Goal: Task Accomplishment & Management: Use online tool/utility

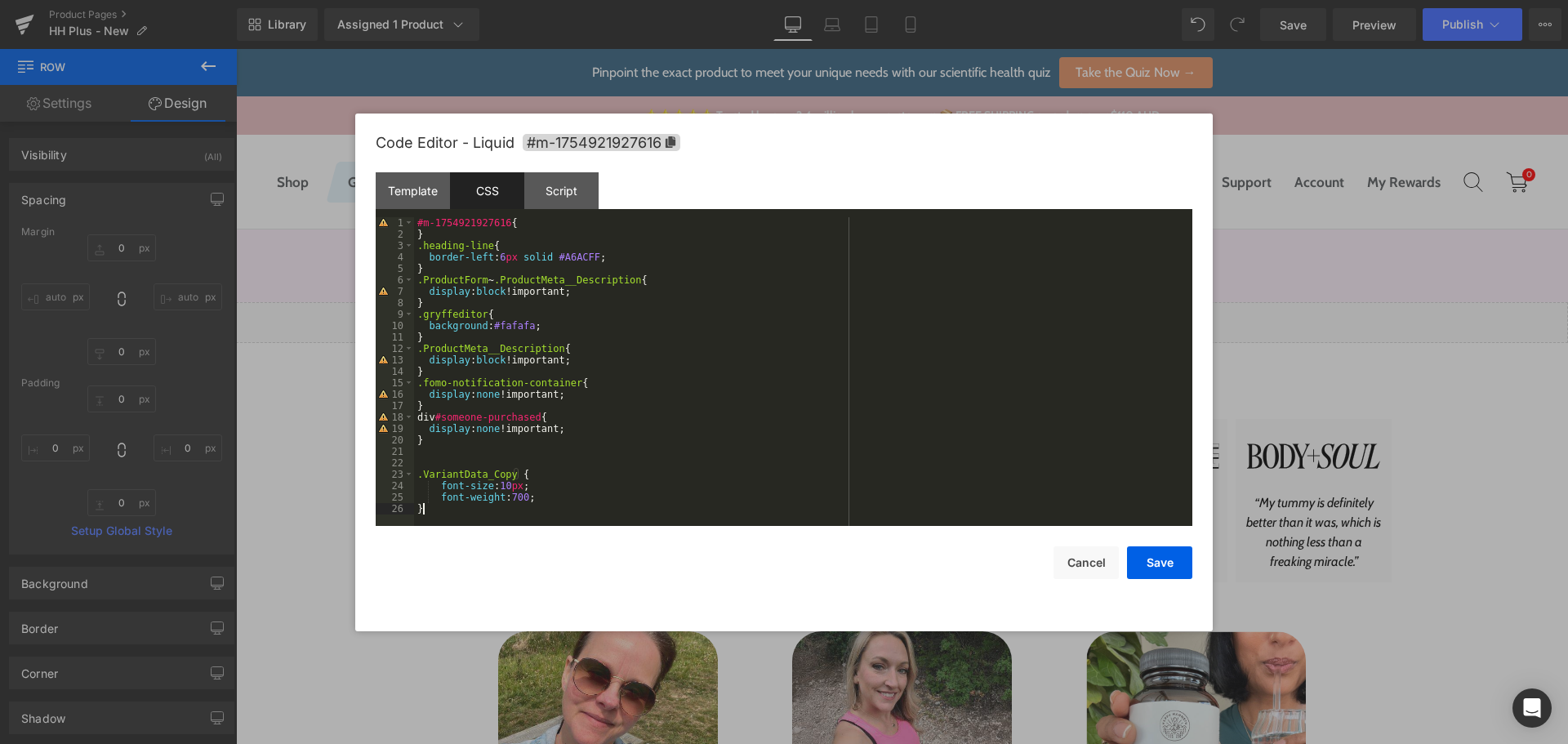
click at [1163, 556] on button "Save" at bounding box center [1160, 562] width 66 height 33
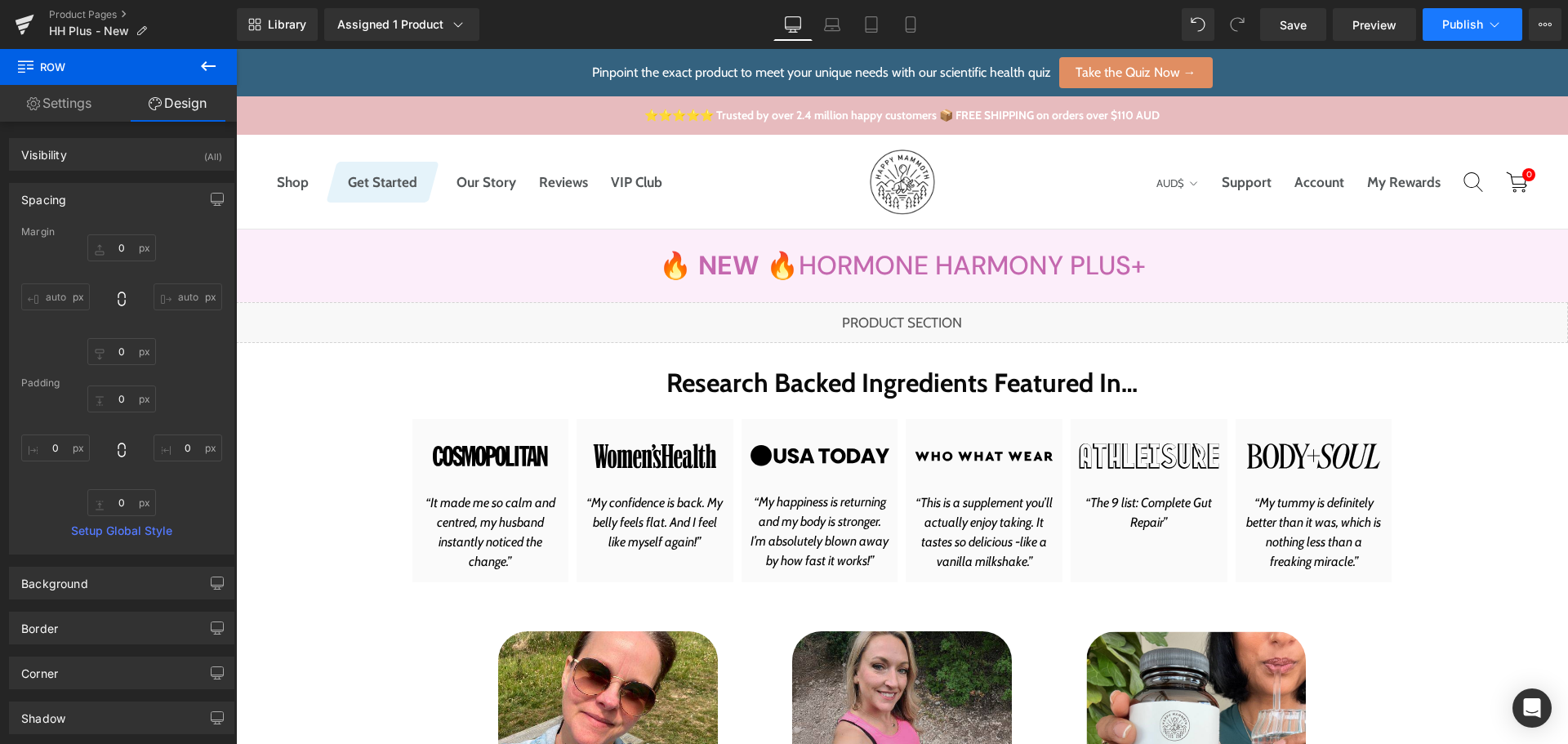
click at [1462, 23] on span "Publish" at bounding box center [1462, 24] width 41 height 13
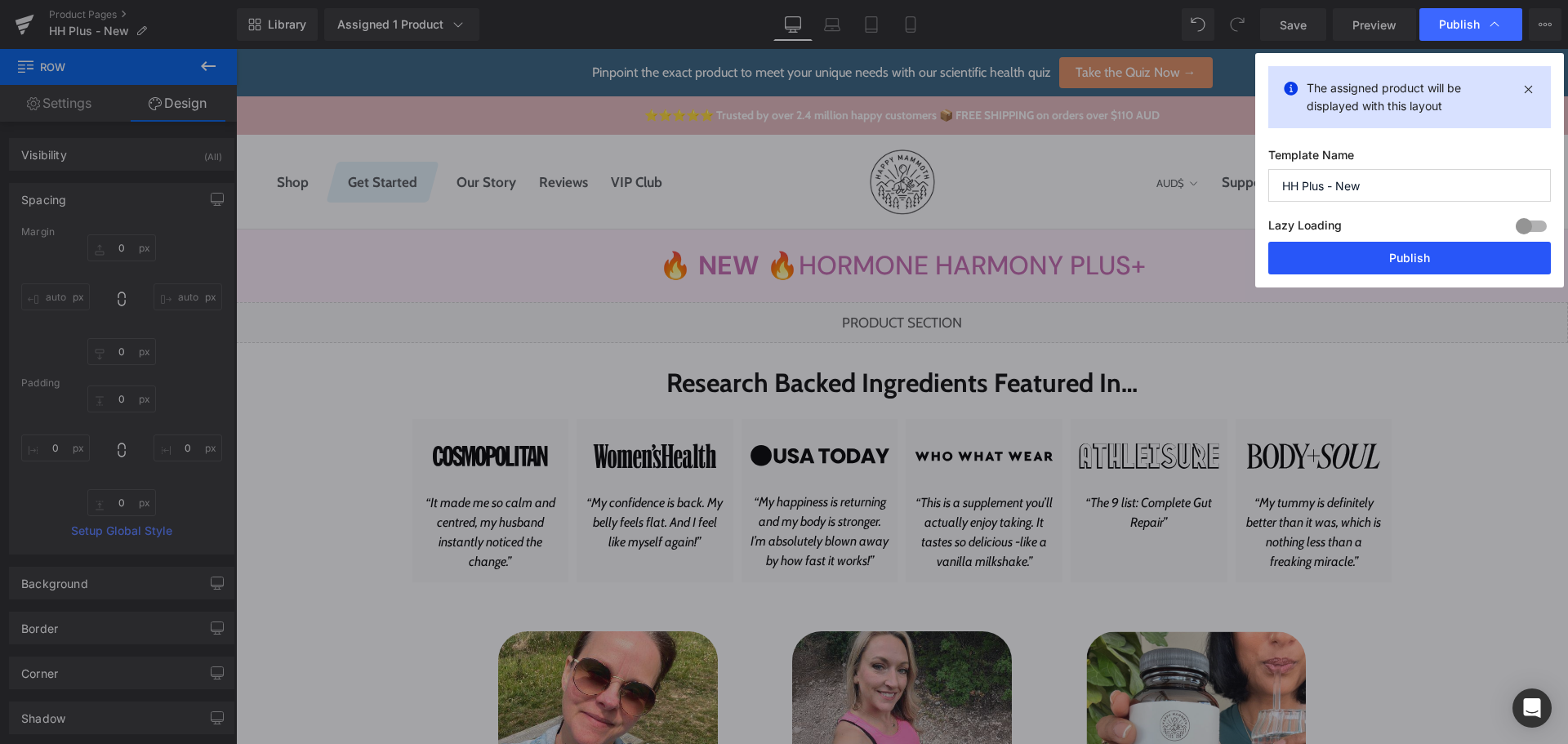
click at [1356, 262] on button "Publish" at bounding box center [1409, 257] width 282 height 33
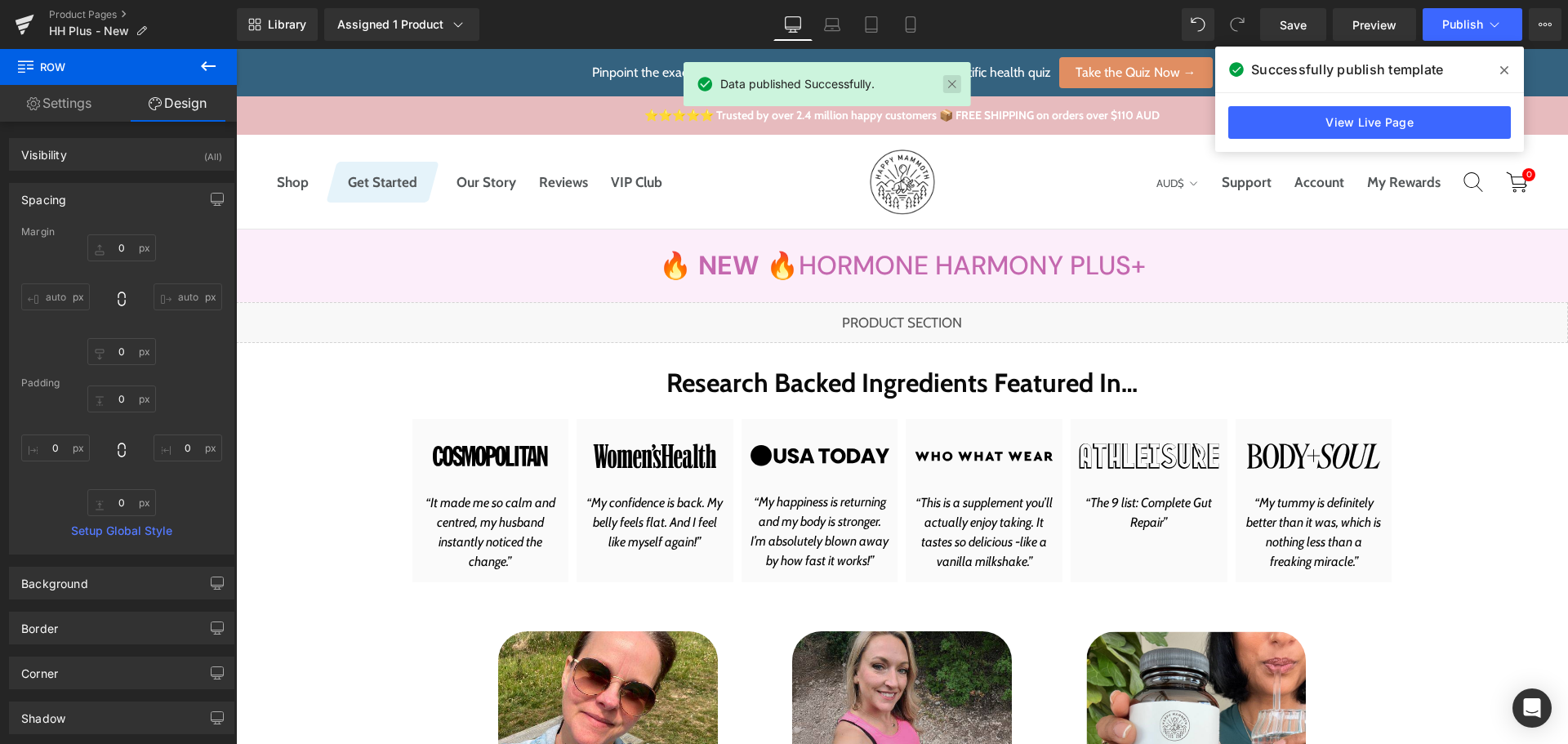
click at [944, 83] on link at bounding box center [952, 84] width 18 height 18
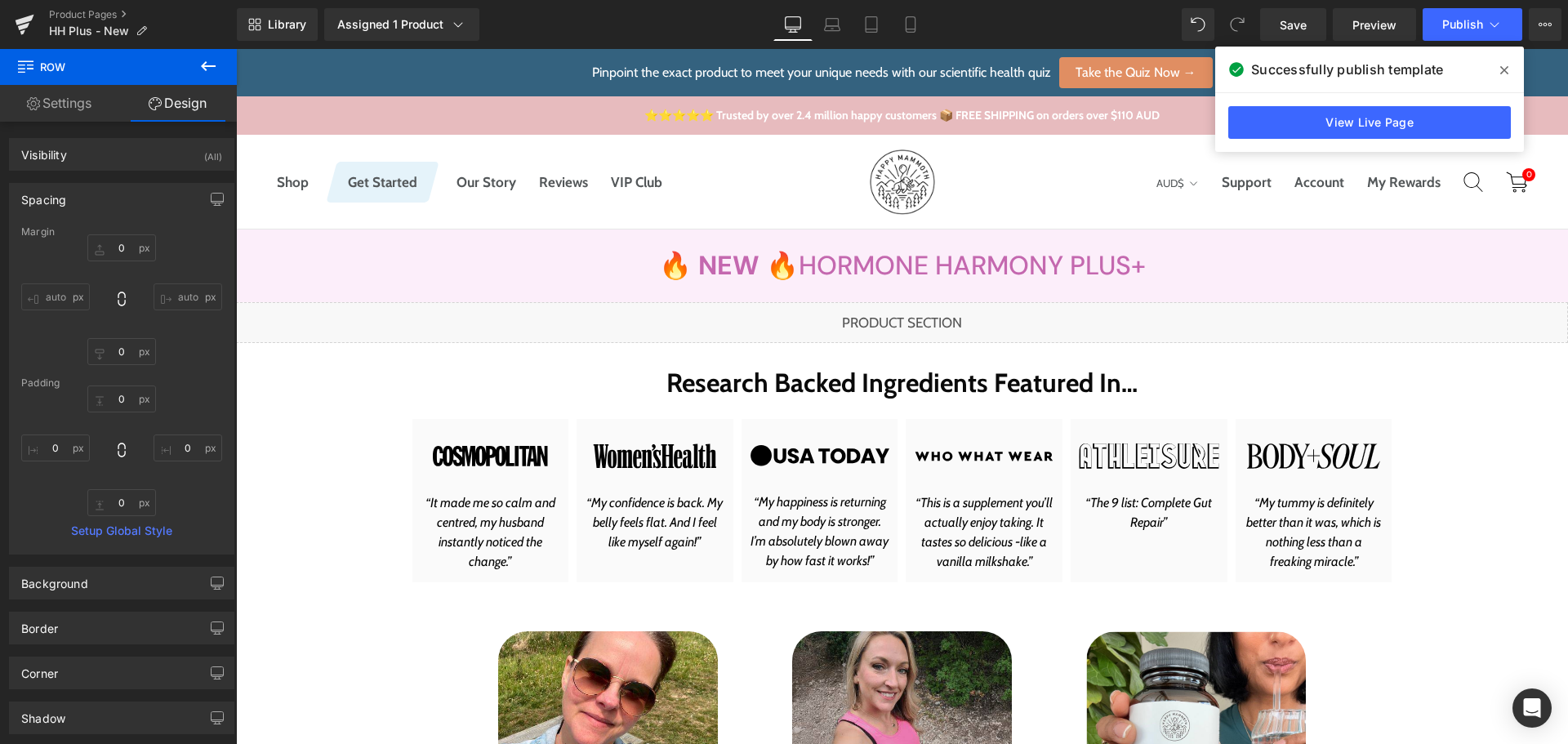
drag, startPoint x: 1505, startPoint y: 71, endPoint x: 730, endPoint y: 177, distance: 782.2
click at [1505, 71] on icon at bounding box center [1503, 70] width 8 height 13
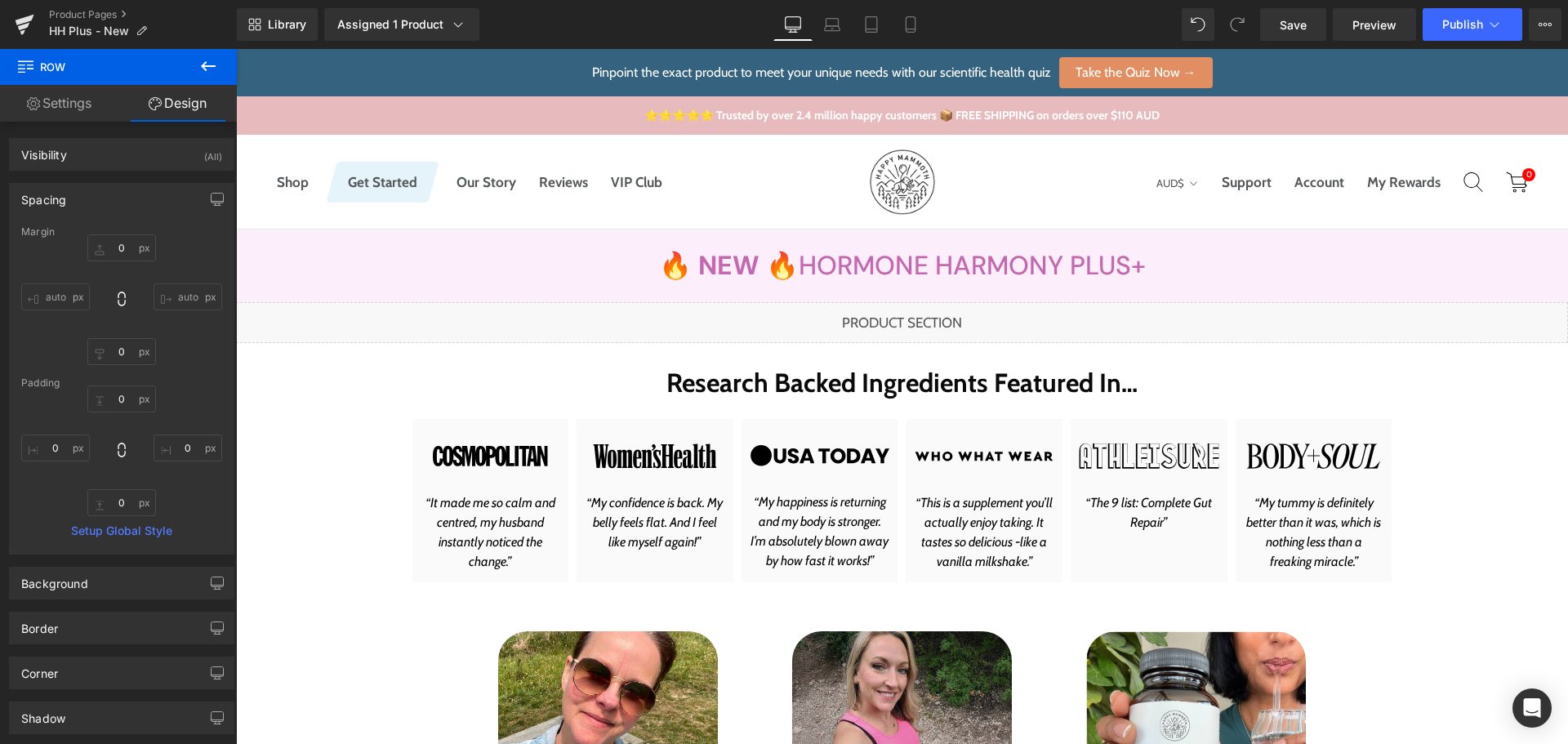
click at [963, 20] on div "Library Assigned 1 Product Product Preview New Hormone Harmony PLUS+ Manage ass…" at bounding box center [901, 24] width 1331 height 33
click at [1027, 7] on div "Library Assigned 1 Product Product Preview New Hormone Harmony PLUS+ Manage ass…" at bounding box center [901, 24] width 1331 height 49
click at [910, 323] on div "Liquid" at bounding box center [901, 322] width 1332 height 41
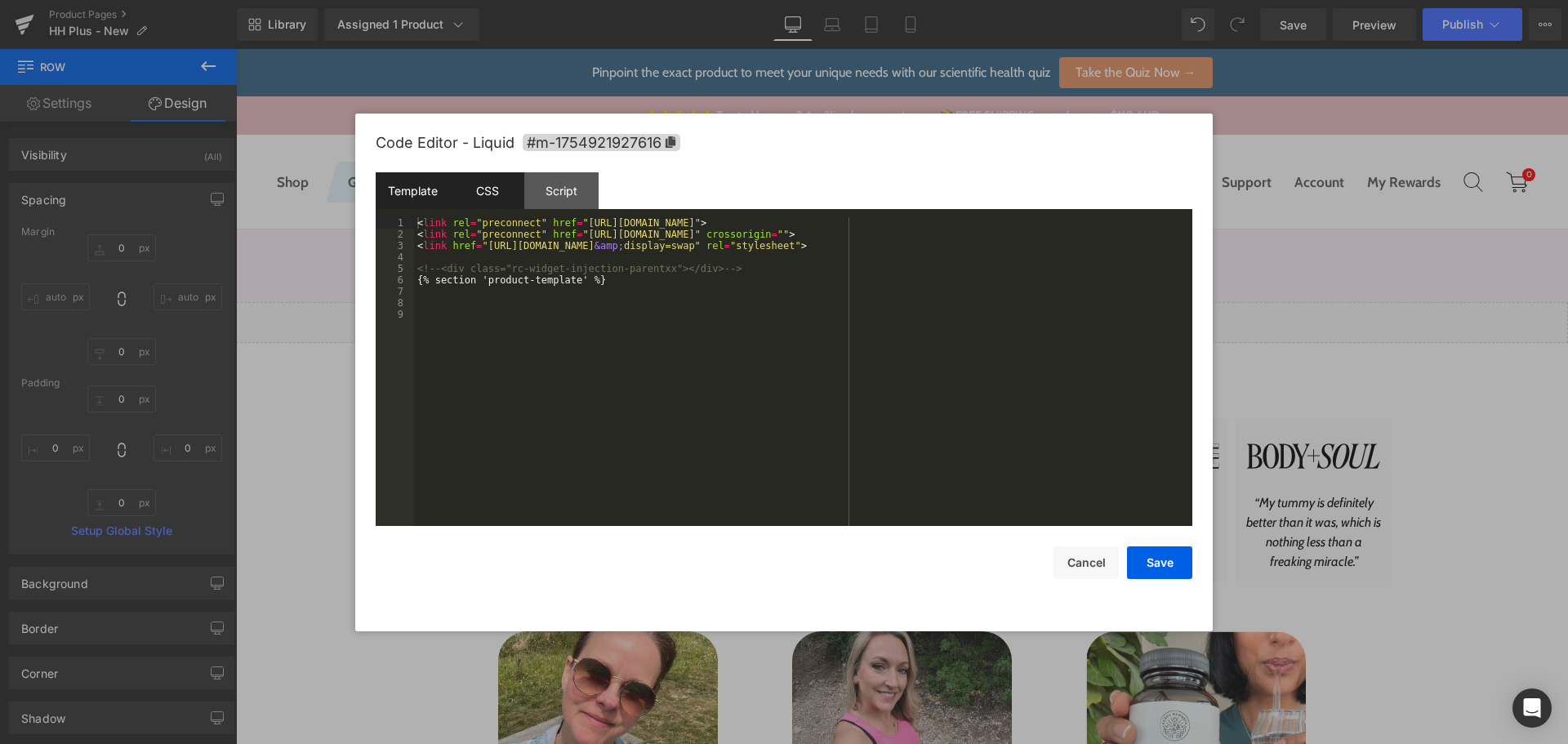
click at [483, 186] on div "CSS" at bounding box center [487, 190] width 75 height 37
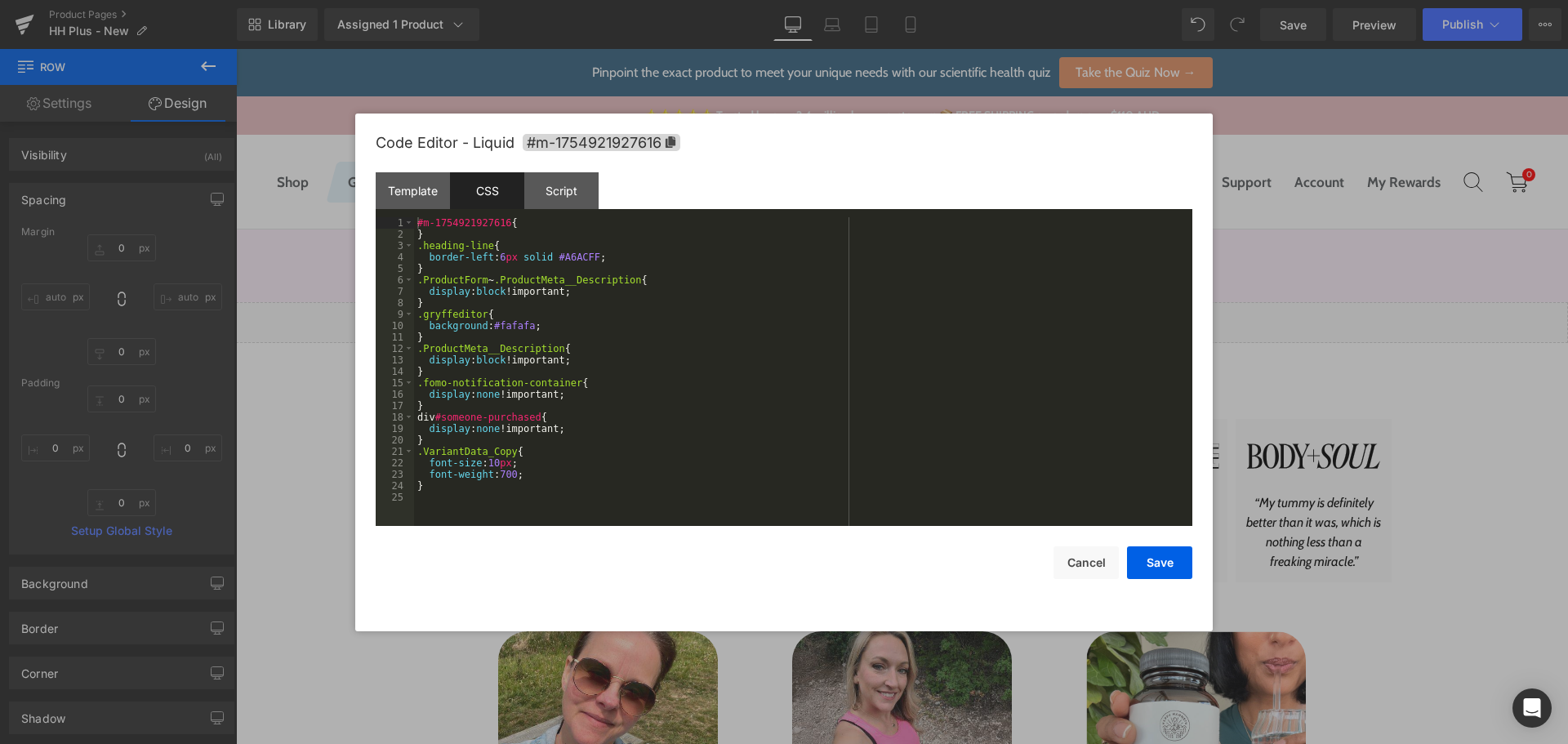
click at [616, 472] on div "#m-1754921927616 { } .heading-line { border-left : 6 px solid #A6ACFF ; } .Prod…" at bounding box center [803, 383] width 778 height 332
click at [455, 444] on div "#m-1754921927616 { } .heading-line { border-left : 6 px solid #A6ACFF ; } .Prod…" at bounding box center [803, 383] width 778 height 332
paste textarea
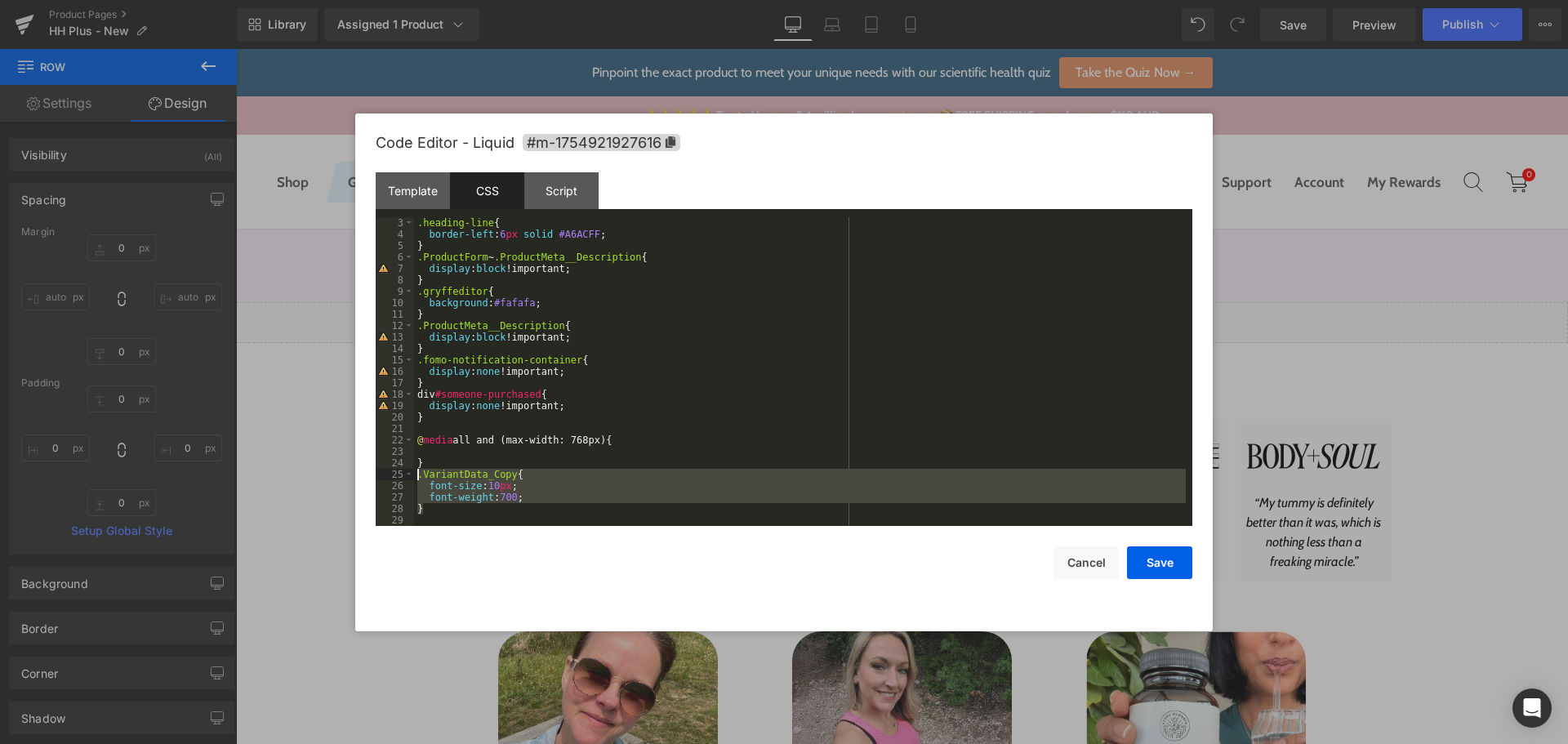
drag, startPoint x: 433, startPoint y: 505, endPoint x: 403, endPoint y: 478, distance: 40.4
click at [403, 478] on pre "3 4 5 6 7 8 9 10 11 12 13 14 15 16 17 18 19 20 21 22 23 24 25 26 27 28 29 .head…" at bounding box center [784, 372] width 817 height 309
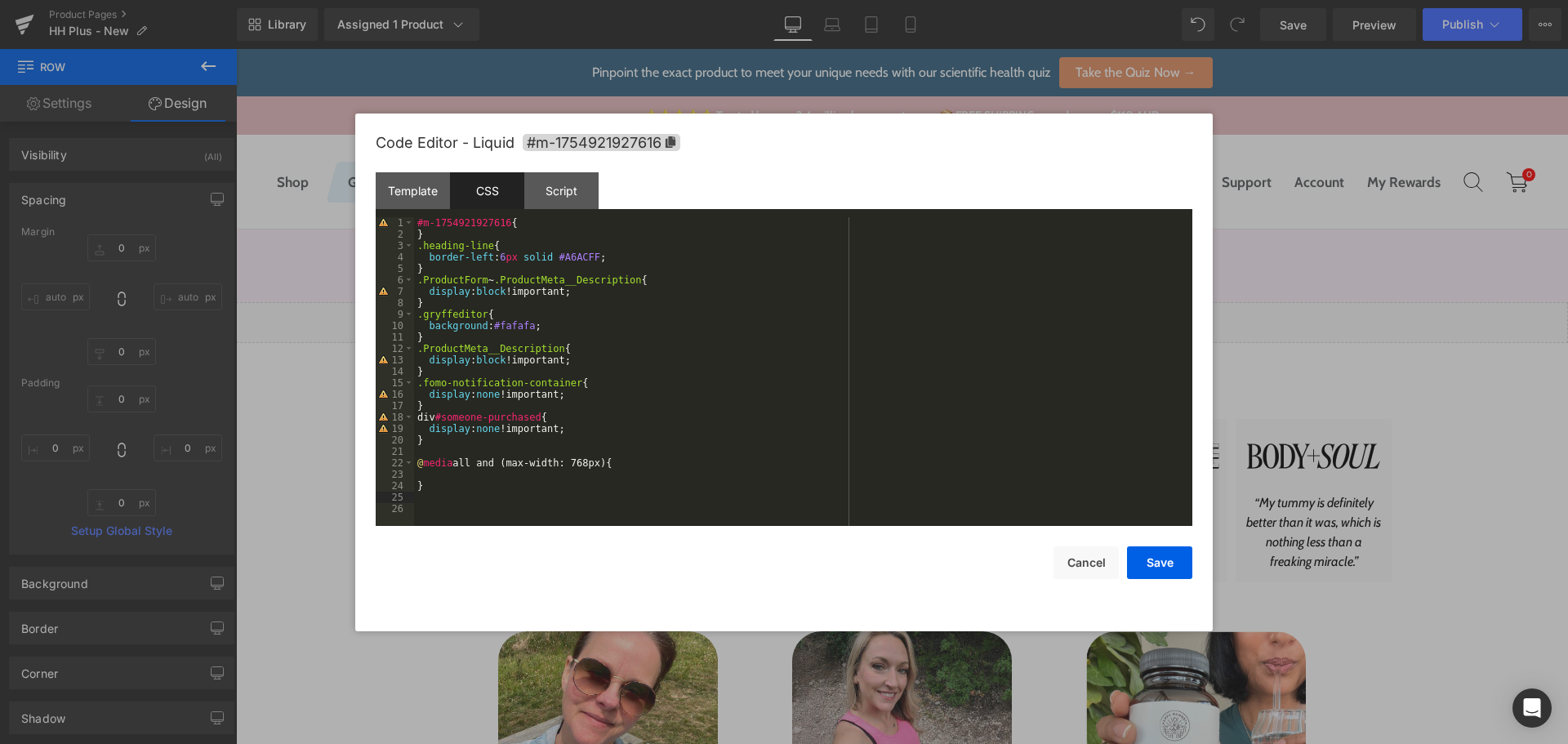
click at [438, 472] on div "#m-1754921927616 { } .heading-line { border-left : 6 px solid #A6ACFF ; } .Prod…" at bounding box center [803, 383] width 778 height 332
click at [703, 485] on div "#m-1754921927616 { } .heading-line { border-left : 6 px solid #A6ACFF ; } .Prod…" at bounding box center [800, 383] width 772 height 332
drag, startPoint x: 418, startPoint y: 511, endPoint x: 469, endPoint y: 505, distance: 51.4
click at [419, 511] on div "#m-1754921927616 { } .heading-line { border-left : 6 px solid #A6ACFF ; } .Prod…" at bounding box center [800, 383] width 772 height 332
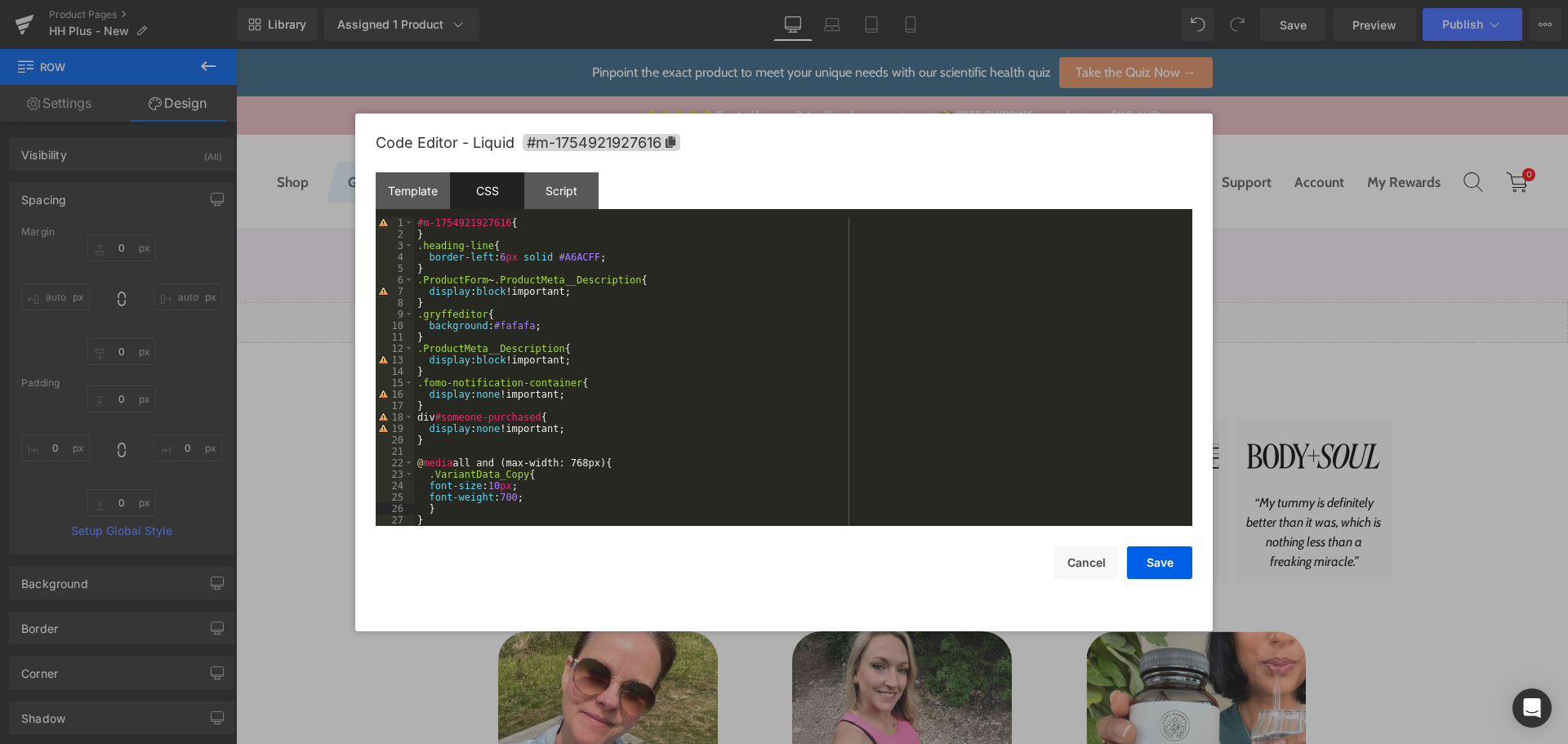
click at [442, 498] on div "#m-1754921927616 { } .heading-line { border-left : 6 px solid #A6ACFF ; } .Prod…" at bounding box center [800, 383] width 772 height 332
click at [448, 489] on div "#m-1754921927616 { } .heading-line { border-left : 6 px solid #A6ACFF ; } .Prod…" at bounding box center [800, 383] width 772 height 332
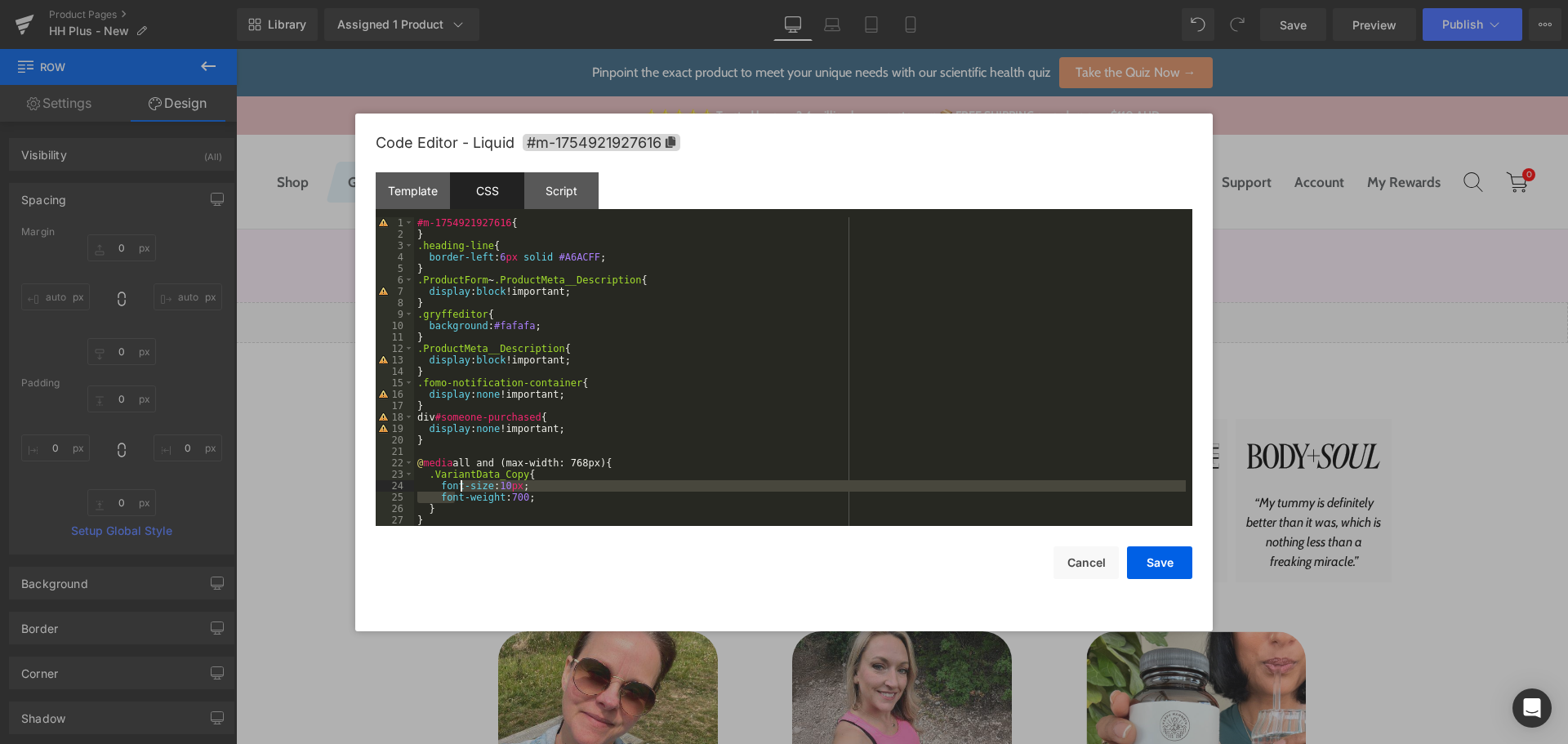
click at [667, 489] on div "#m-1754921927616 { } .heading-line { border-left : 6 px solid #A6ACFF ; } .Prod…" at bounding box center [800, 372] width 772 height 309
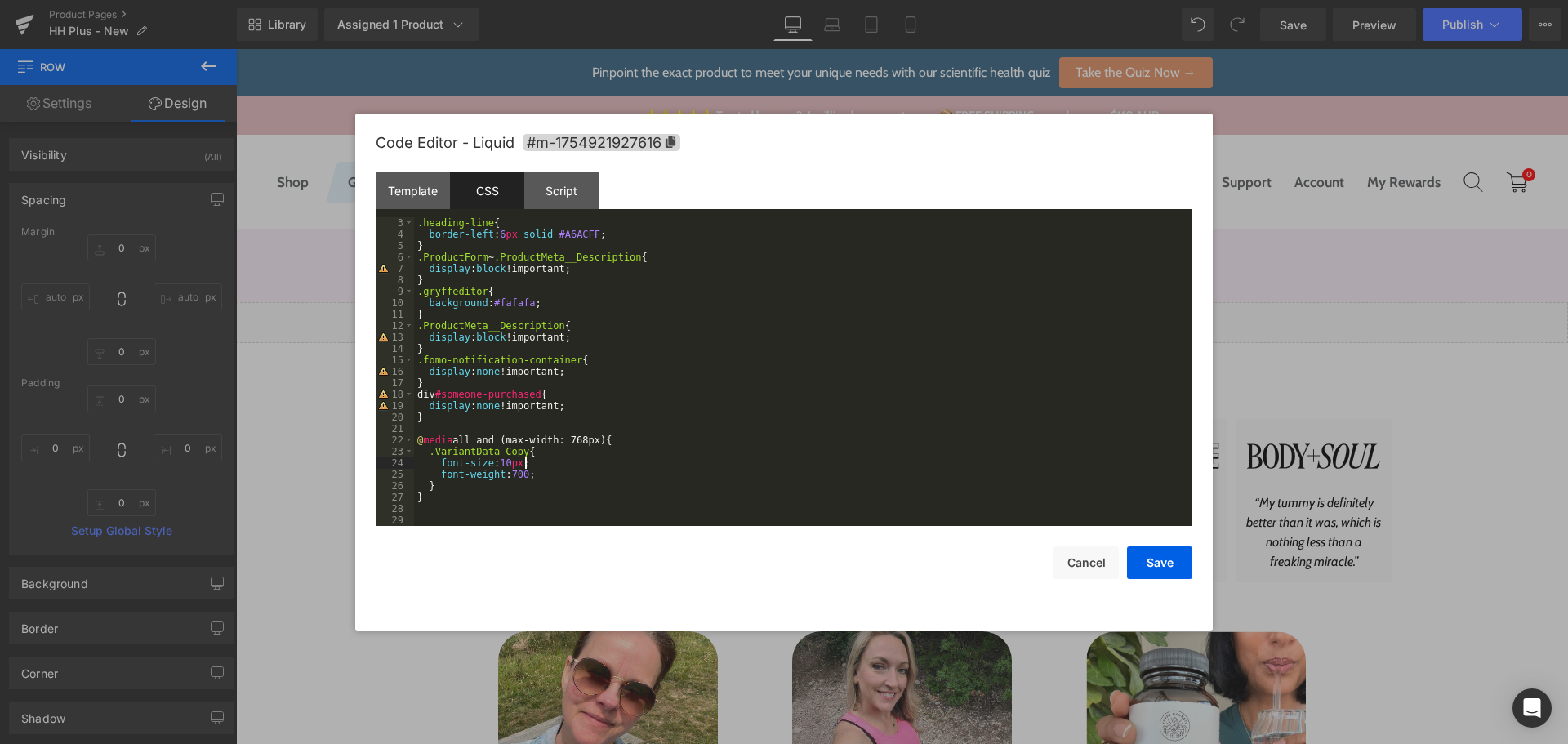
scroll to position [23, 0]
click at [1151, 561] on button "Save" at bounding box center [1160, 562] width 66 height 33
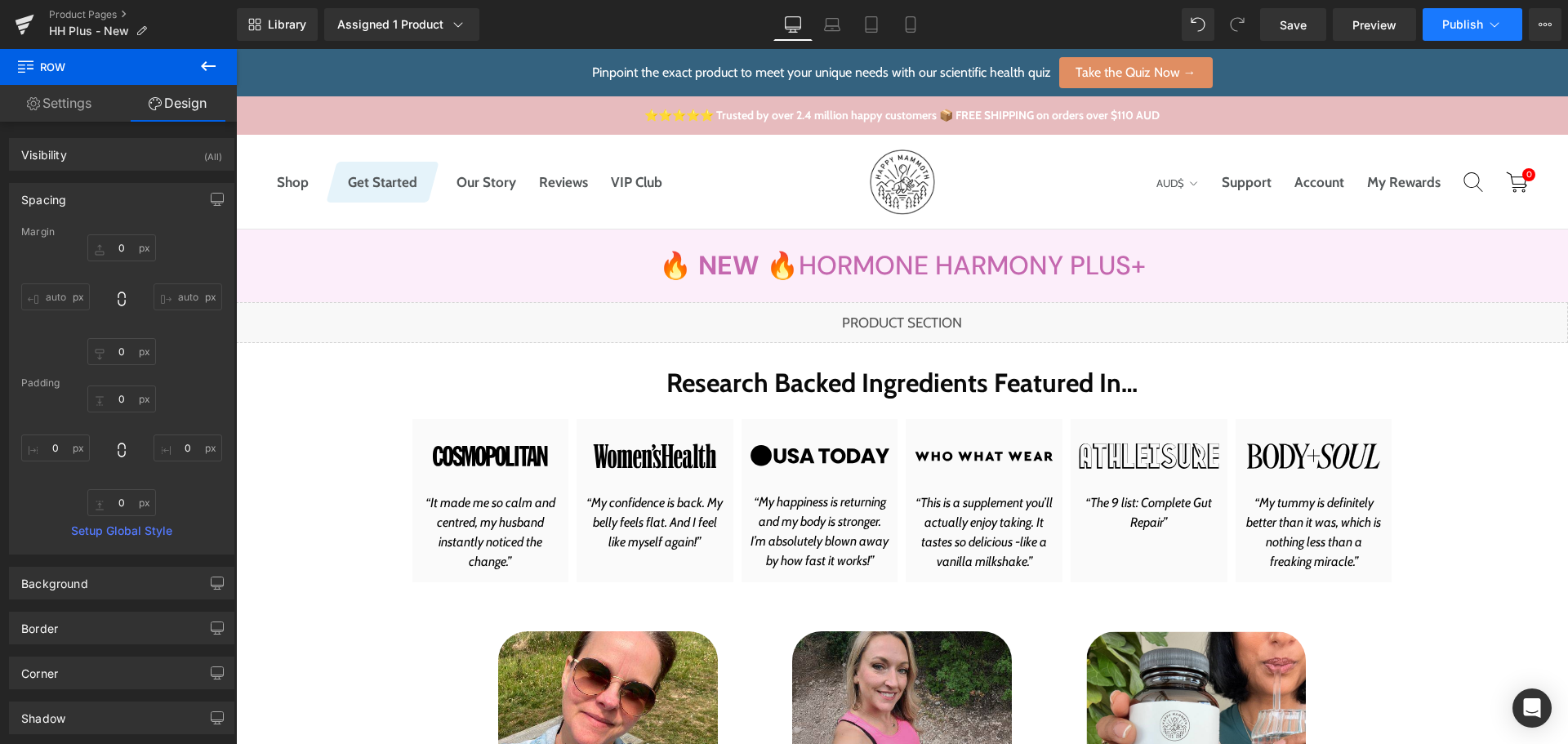
click at [1458, 25] on span "Publish" at bounding box center [1462, 24] width 41 height 13
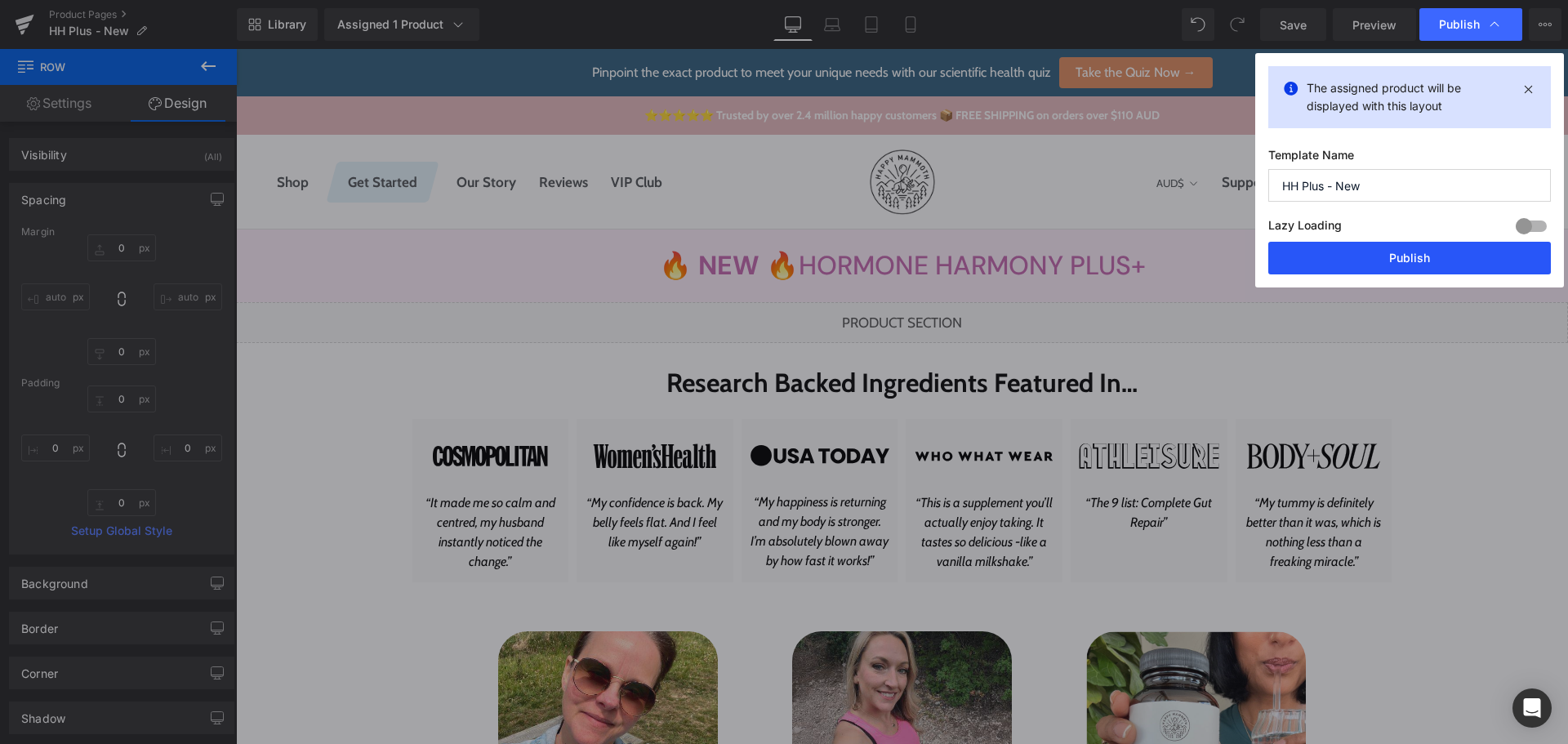
click at [1430, 246] on button "Publish" at bounding box center [1409, 257] width 282 height 33
